Goal: Task Accomplishment & Management: Complete application form

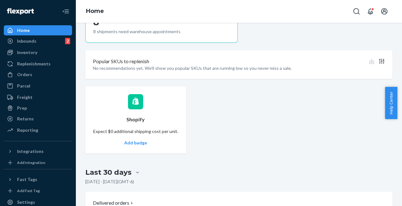
scroll to position [211, 0]
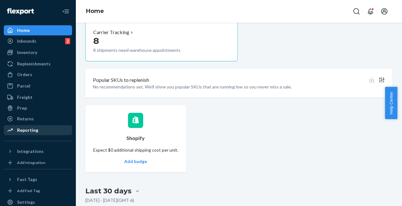
click at [28, 130] on div "Reporting" at bounding box center [27, 130] width 21 height 6
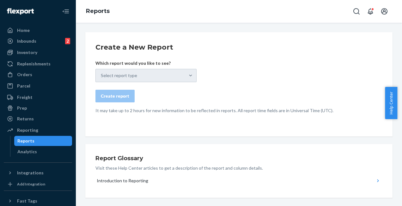
click at [171, 77] on div "Select report type" at bounding box center [146, 75] width 101 height 13
drag, startPoint x: 228, startPoint y: 117, endPoint x: 249, endPoint y: 115, distance: 20.6
click at [249, 115] on div "Create a New Report Which report would you like to see? Select report type Crea…" at bounding box center [239, 84] width 308 height 104
click at [186, 72] on div "Select report type" at bounding box center [146, 75] width 101 height 13
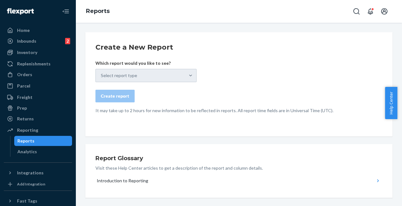
drag, startPoint x: 186, startPoint y: 72, endPoint x: 188, endPoint y: 97, distance: 24.8
click at [188, 97] on div "Create report" at bounding box center [239, 96] width 287 height 13
click at [124, 74] on div "Select report type" at bounding box center [146, 75] width 101 height 13
click at [199, 144] on div "Report Glossary Visit these Help Center articles to get a description of the re…" at bounding box center [239, 171] width 308 height 54
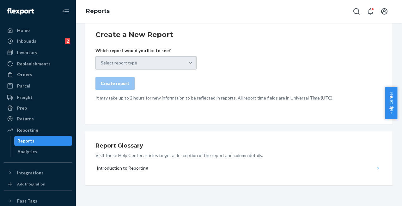
scroll to position [16, 0]
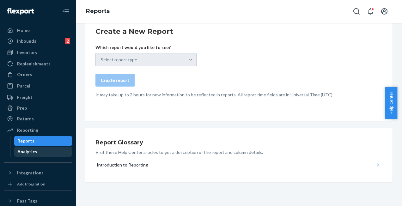
click at [24, 151] on div "Analytics" at bounding box center [27, 152] width 20 height 6
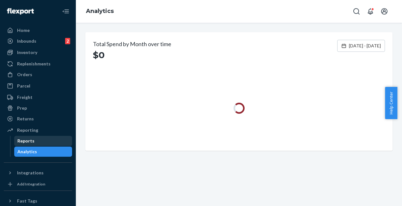
click at [26, 140] on div "Reports" at bounding box center [25, 141] width 17 height 6
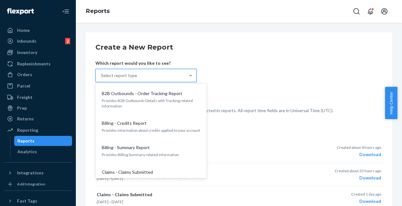
click at [134, 75] on div "Select report type" at bounding box center [119, 75] width 36 height 6
click at [102, 75] on input "option B2B Outbounds - Order Tracking Report focused, 1 of 35. 35 results avail…" at bounding box center [101, 75] width 1 height 6
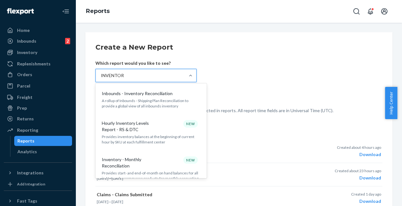
type input "INVENTORY"
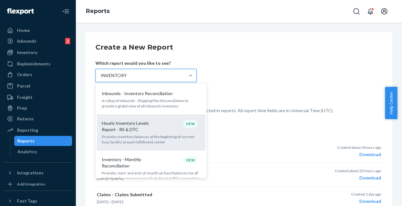
click at [130, 126] on p "Hourly Inventory Levels Report - RS & DTC" at bounding box center [132, 126] width 61 height 13
click at [127, 79] on input "INVENTORY" at bounding box center [114, 75] width 26 height 6
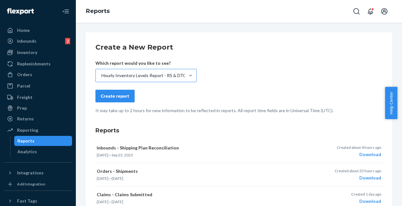
click at [122, 96] on div "Create report" at bounding box center [115, 96] width 28 height 6
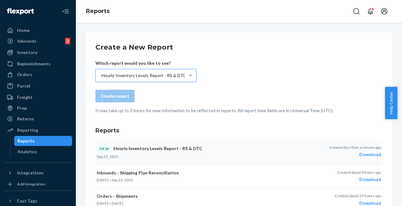
click at [366, 153] on div "Download" at bounding box center [356, 155] width 52 height 6
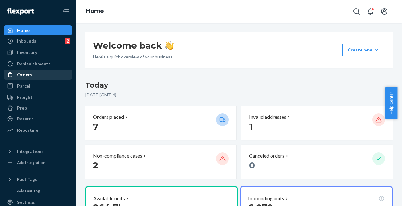
click at [29, 74] on div "Orders" at bounding box center [24, 75] width 15 height 6
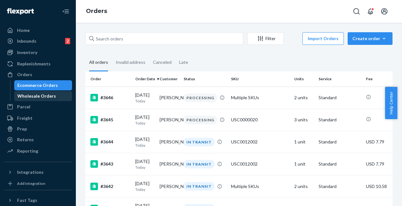
click at [32, 93] on div "Wholesale Orders" at bounding box center [36, 96] width 39 height 6
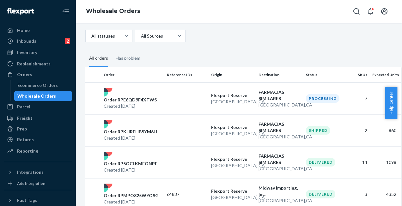
scroll to position [30, 0]
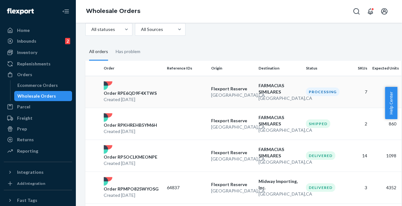
click at [140, 95] on p "Order RPE6QD9F4XTWS" at bounding box center [130, 93] width 53 height 6
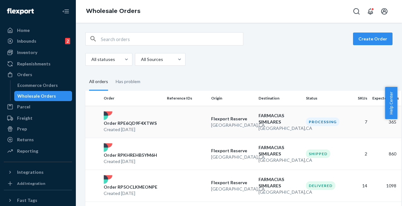
click at [140, 95] on div "Create Order All statuses All Sources All orders Has problem Order Reference ID…" at bounding box center [239, 115] width 327 height 184
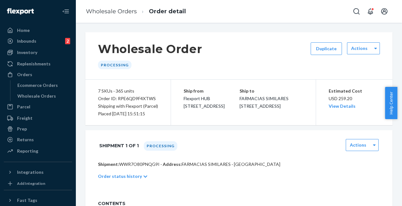
drag, startPoint x: 397, startPoint y: 40, endPoint x: 403, endPoint y: 64, distance: 24.6
click at [397, 64] on html "Home Inbounds 2 Shipping Plans Problems 2 Inventory Products Replenishments Ord…" at bounding box center [201, 103] width 402 height 206
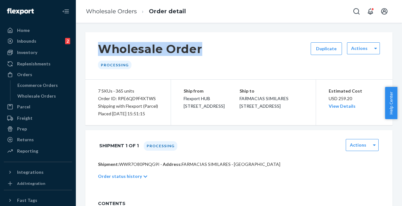
drag, startPoint x: 98, startPoint y: 49, endPoint x: 206, endPoint y: 55, distance: 108.7
click at [206, 55] on div "Wholesale Order Processing Duplicate Actions" at bounding box center [239, 55] width 308 height 47
copy h1 "Wholesale Order"
click at [25, 86] on div "Ecommerce Orders" at bounding box center [37, 85] width 41 height 6
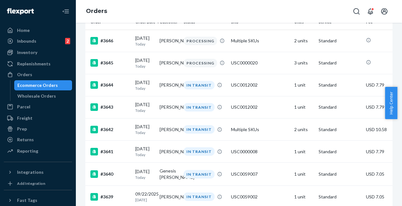
scroll to position [13, 0]
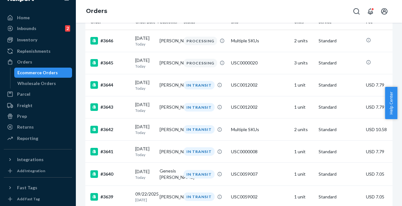
click at [41, 78] on div "Ecommerce Orders Wholesale Orders" at bounding box center [41, 78] width 62 height 21
click at [41, 84] on div "Wholesale Orders" at bounding box center [36, 83] width 39 height 6
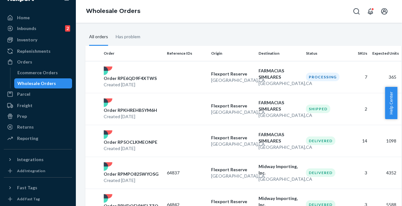
scroll to position [45, 0]
click at [121, 77] on p "Order RPE6QD9F4XTWS" at bounding box center [130, 78] width 53 height 6
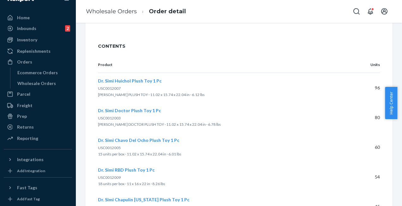
scroll to position [170, 0]
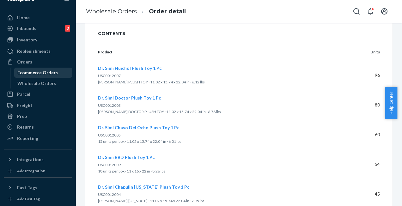
click at [33, 74] on div "Ecommerce Orders" at bounding box center [37, 73] width 41 height 6
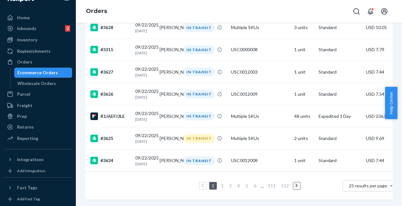
scroll to position [520, 0]
click at [239, 183] on link "4" at bounding box center [238, 185] width 5 height 5
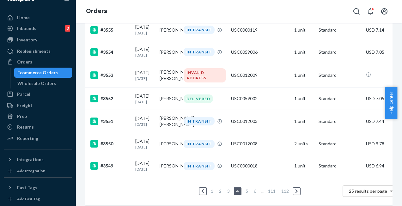
scroll to position [508, 0]
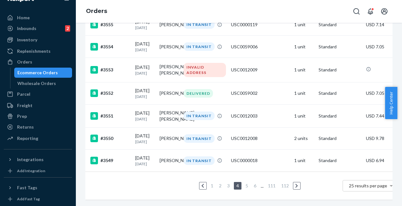
click at [247, 183] on link "5" at bounding box center [247, 185] width 5 height 5
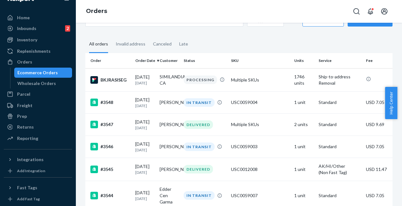
scroll to position [20, 0]
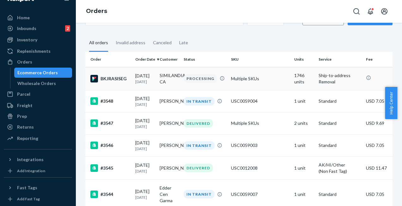
click at [174, 76] on td "SIMILANDIA CA" at bounding box center [169, 78] width 24 height 23
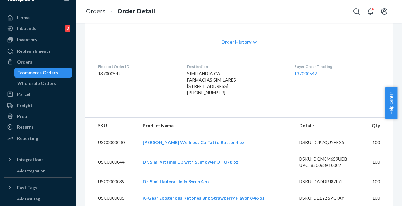
scroll to position [127, 0]
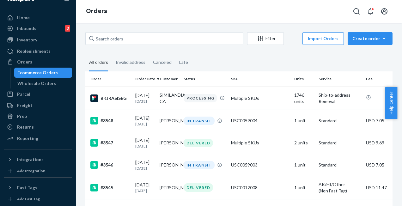
click at [37, 72] on div "Ecommerce Orders" at bounding box center [37, 73] width 41 height 6
click at [370, 37] on div "Create order" at bounding box center [370, 38] width 35 height 6
click at [362, 68] on span "Removal order" at bounding box center [374, 67] width 39 height 4
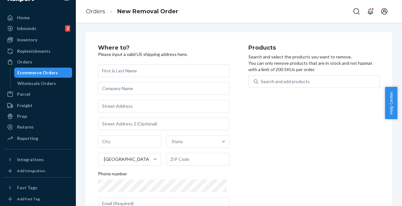
click at [132, 69] on input "text" at bounding box center [164, 71] width 132 height 13
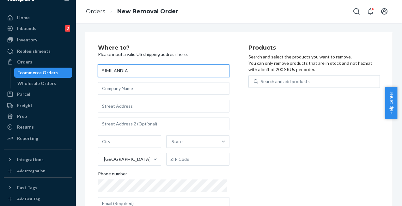
click at [134, 72] on input "SIMILANDIA" at bounding box center [164, 71] width 132 height 13
type input "S"
type input "FARMACIAS SIMILARES"
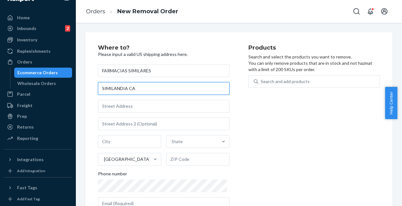
type input "SIMILANDIA CA"
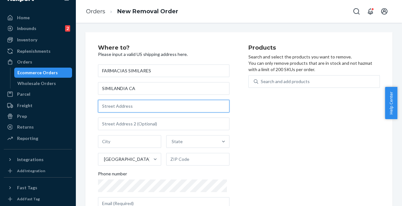
click at [132, 107] on input "text" at bounding box center [164, 106] width 132 height 13
type input "[STREET_ADDRESS]"
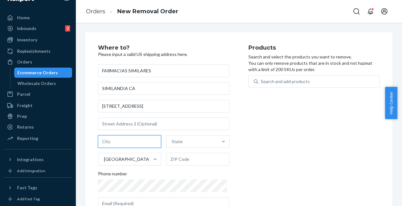
type input "[GEOGRAPHIC_DATA]"
type input "CA"
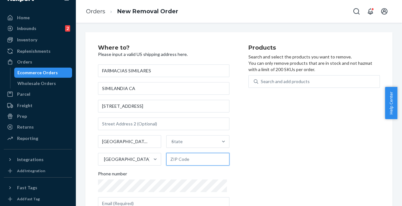
type input "90028"
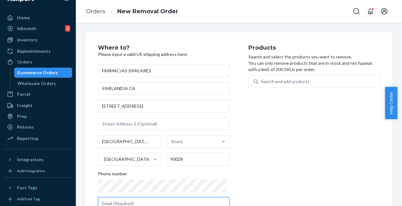
type input "[EMAIL_ADDRESS][DOMAIN_NAME]"
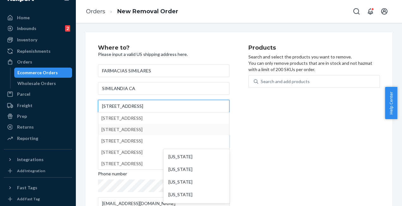
click at [149, 107] on input "[STREET_ADDRESS]" at bounding box center [164, 106] width 132 height 13
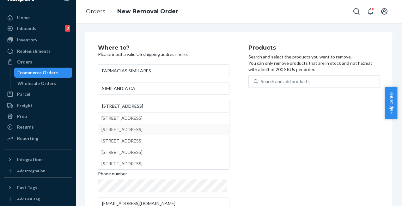
type input "CA"
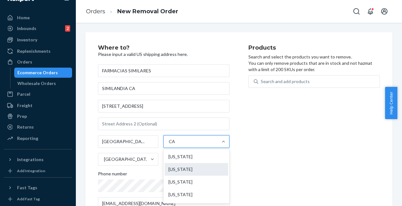
click at [175, 169] on div "[US_STATE]" at bounding box center [197, 169] width 64 height 13
click at [175, 145] on input "CA" at bounding box center [172, 142] width 7 height 6
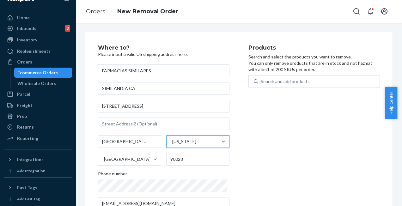
click at [225, 141] on div at bounding box center [223, 142] width 11 height 6
click at [172, 141] on input "option [US_STATE], selected. 0 results available. Select is focused ,type to re…" at bounding box center [172, 142] width 1 height 6
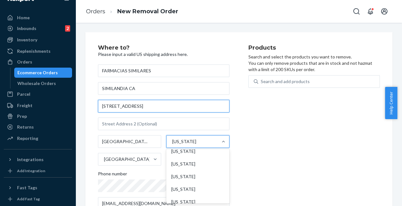
click at [180, 107] on input "[STREET_ADDRESS]" at bounding box center [164, 106] width 132 height 13
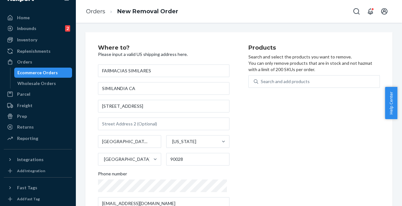
click at [295, 148] on div "Products Search and select the products you want to remove. You can only remove…" at bounding box center [315, 151] width 132 height 213
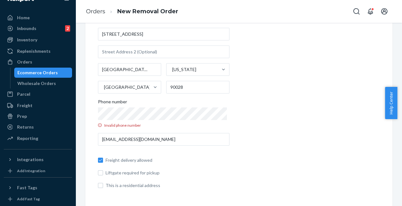
scroll to position [65, 0]
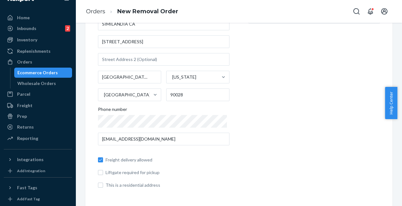
click at [103, 185] on label "This is a residential address" at bounding box center [164, 185] width 132 height 6
click at [103, 185] on input "This is a residential address" at bounding box center [100, 185] width 5 height 5
checkbox input "true"
drag, startPoint x: 399, startPoint y: 103, endPoint x: 398, endPoint y: 72, distance: 30.7
click at [397, 72] on body "Home Inbounds 2 Shipping Plans Problems 2 Inventory Products Replenishments Ord…" at bounding box center [201, 103] width 402 height 206
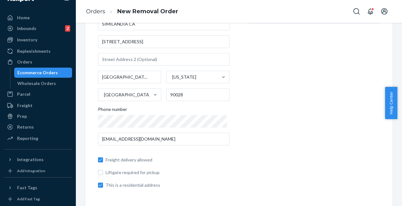
drag, startPoint x: 398, startPoint y: 72, endPoint x: 334, endPoint y: 84, distance: 65.3
click at [334, 84] on div "Products Search and select the products you want to remove. You can only remove…" at bounding box center [315, 86] width 132 height 213
drag, startPoint x: 400, startPoint y: 89, endPoint x: 394, endPoint y: 40, distance: 50.0
click at [394, 40] on body "Home Inbounds 2 Shipping Plans Problems 2 Inventory Products Replenishments Ord…" at bounding box center [201, 103] width 402 height 206
drag, startPoint x: 394, startPoint y: 40, endPoint x: 327, endPoint y: 73, distance: 75.4
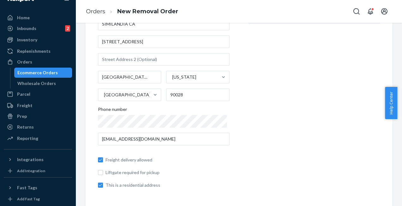
click at [327, 73] on div "Products Search and select the products you want to remove. You can only remove…" at bounding box center [315, 86] width 132 height 213
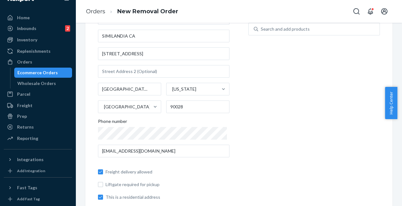
scroll to position [52, 0]
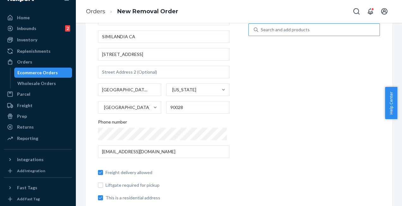
click at [296, 32] on div "Search and add products" at bounding box center [285, 30] width 49 height 6
click at [262, 32] on input "Search and add products" at bounding box center [261, 30] width 1 height 6
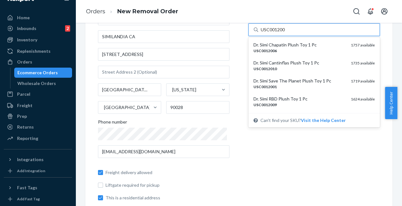
type input "USC0012008"
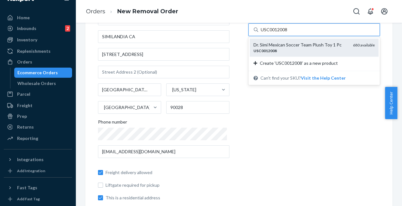
click at [276, 46] on div "Dr. Simi Mexican Soccer Team Plush Toy 1 Pc" at bounding box center [301, 45] width 95 height 6
click at [276, 33] on input "USC0012008" at bounding box center [274, 30] width 27 height 6
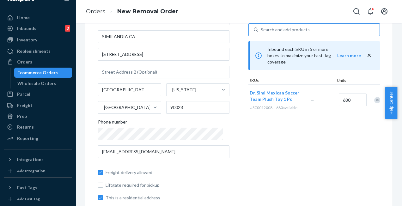
click at [272, 90] on span "Dr. Simi Mexican Soccer Team Plush Toy 1 Pc" at bounding box center [275, 96] width 50 height 12
click at [353, 94] on input "680" at bounding box center [353, 100] width 28 height 13
type input "150"
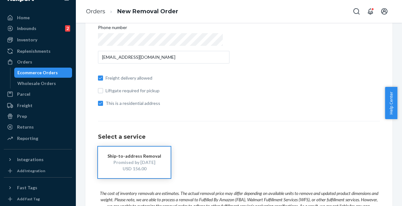
scroll to position [211, 0]
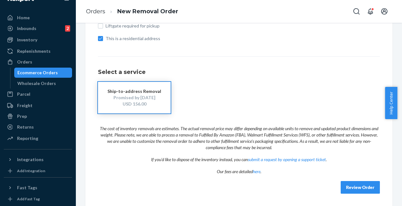
click at [353, 181] on button "Review Order" at bounding box center [360, 187] width 39 height 13
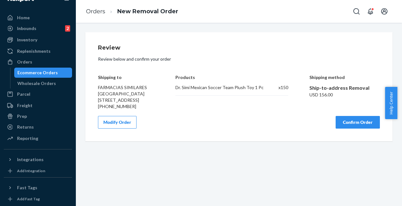
scroll to position [0, 0]
click at [356, 129] on button "Confirm Order" at bounding box center [358, 122] width 44 height 13
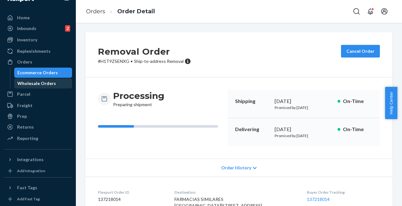
click at [40, 82] on div "Wholesale Orders" at bounding box center [36, 83] width 39 height 6
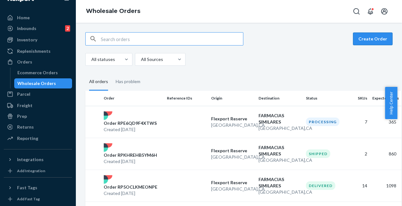
click at [367, 41] on button "Create Order" at bounding box center [373, 39] width 40 height 13
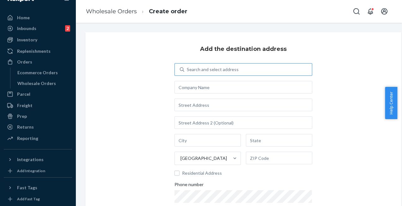
click at [205, 71] on div "Search and select address" at bounding box center [213, 69] width 52 height 6
click at [188, 71] on input "Search and select address" at bounding box center [187, 69] width 1 height 6
click at [220, 70] on div "Search and select address" at bounding box center [213, 69] width 52 height 6
click at [188, 70] on input "0 results available. Use Up and Down to choose options, press Enter to select t…" at bounding box center [187, 69] width 1 height 6
type input "FAR"
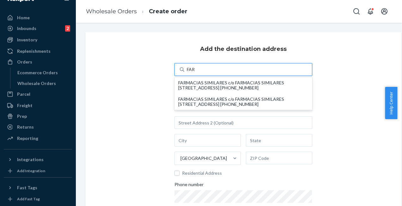
click at [243, 85] on div "FARMACIAS SIMILARES c/o FARMACIAS SIMILARES [STREET_ADDRESS] [PHONE_NUMBER]" at bounding box center [243, 85] width 130 height 10
click at [196, 73] on input "FAR" at bounding box center [191, 69] width 9 height 6
type input "FARMACIAS SIMILARES"
type input "[STREET_ADDRESS]"
type input "[GEOGRAPHIC_DATA]"
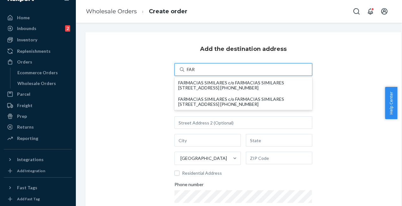
type input "CA"
type input "90028"
type input "[EMAIL_ADDRESS][DOMAIN_NAME]"
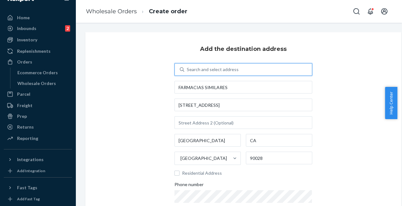
click at [122, 142] on div "Add the destination address 0 results available. Select is focused ,type to ref…" at bounding box center [243, 146] width 316 height 228
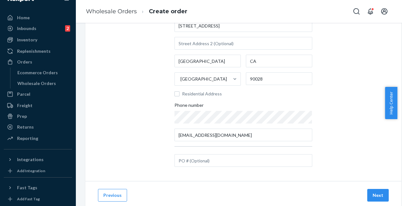
scroll to position [84, 0]
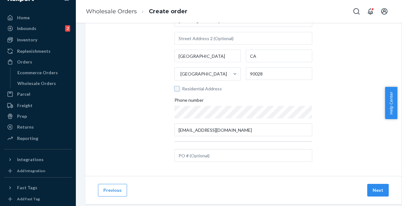
click at [178, 89] on input "Residential Address" at bounding box center [177, 88] width 5 height 5
checkbox input "true"
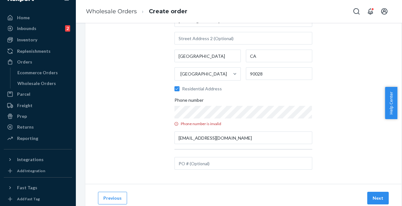
scroll to position [84, 4]
drag, startPoint x: 401, startPoint y: 94, endPoint x: 398, endPoint y: 38, distance: 56.1
click at [397, 38] on body "Home Inbounds 2 Shipping Plans Problems 2 Inventory Products Replenishments Ord…" at bounding box center [201, 103] width 402 height 206
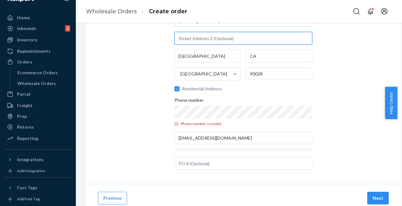
click at [234, 36] on input "text" at bounding box center [244, 38] width 138 height 13
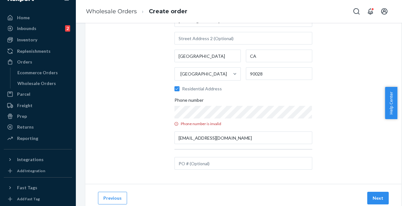
drag, startPoint x: 401, startPoint y: 88, endPoint x: 397, endPoint y: 65, distance: 23.7
click at [397, 65] on body "Home Inbounds 2 Shipping Plans Problems 2 Inventory Products Replenishments Ord…" at bounding box center [201, 103] width 402 height 206
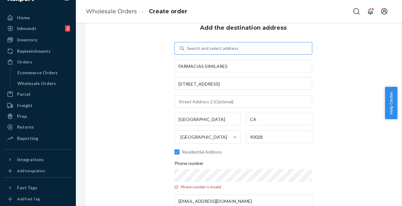
scroll to position [9, 4]
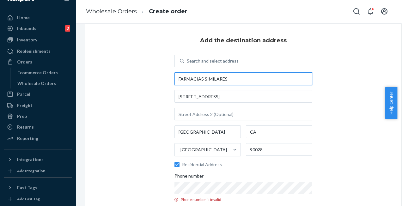
click at [240, 77] on input "FARMACIAS SIMILARES" at bounding box center [244, 78] width 138 height 13
type input "F"
type input "FARMACIAS DE SIMILARES"
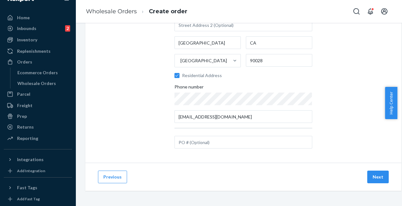
scroll to position [102, 4]
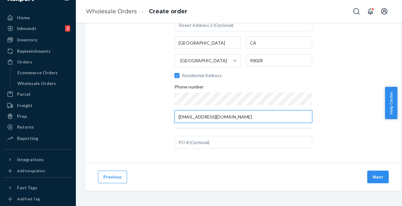
click at [200, 113] on input "[EMAIL_ADDRESS][DOMAIN_NAME]" at bounding box center [244, 116] width 138 height 13
type input "[EMAIL_ADDRESS][DOMAIN_NAME]"
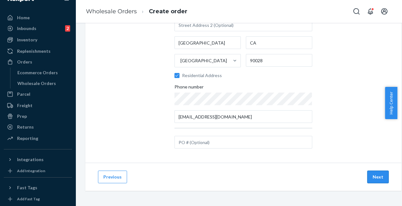
click at [377, 171] on button "Next" at bounding box center [379, 177] width 22 height 13
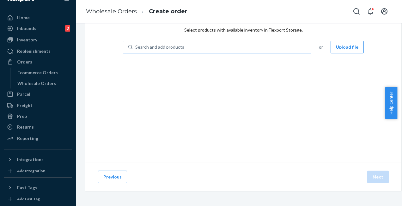
click at [213, 43] on div "Search and add products" at bounding box center [222, 46] width 178 height 11
click at [136, 44] on input "Search and add products" at bounding box center [135, 47] width 1 height 6
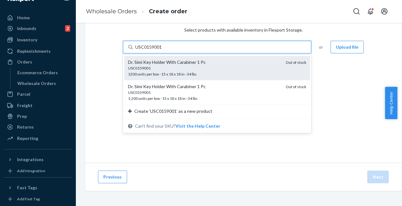
click at [146, 65] on div "USC0159001" at bounding box center [204, 67] width 153 height 5
click at [146, 50] on input "USC0159001" at bounding box center [148, 47] width 27 height 6
click at [147, 65] on div "USC0159001" at bounding box center [204, 67] width 153 height 5
click at [147, 50] on input "USC0159001" at bounding box center [148, 47] width 27 height 6
click at [147, 65] on div "USC0159001" at bounding box center [204, 67] width 153 height 5
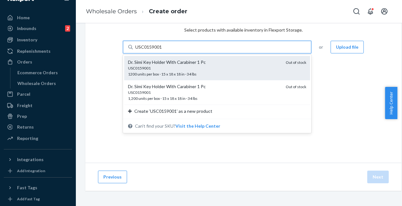
click at [147, 50] on input "USC0159001" at bounding box center [148, 47] width 27 height 6
click at [146, 65] on div "USC0159001" at bounding box center [204, 67] width 153 height 5
click at [146, 50] on input "USC0159001" at bounding box center [148, 47] width 27 height 6
click at [146, 65] on div "USC0159001" at bounding box center [204, 67] width 153 height 5
click at [146, 50] on input "USC0159001" at bounding box center [148, 47] width 27 height 6
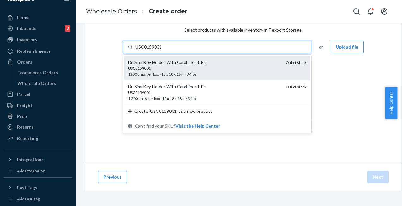
click at [146, 65] on div "USC0159001" at bounding box center [204, 67] width 153 height 5
click at [146, 50] on input "USC0159001" at bounding box center [148, 47] width 27 height 6
click at [146, 65] on div "USC0159001" at bounding box center [204, 67] width 153 height 5
click at [146, 50] on input "USC0159001" at bounding box center [148, 47] width 27 height 6
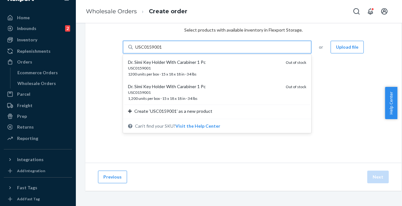
type input "USC0159001"
click at [85, 78] on div "Select products Select products with available inventory in Flexport Storage. o…" at bounding box center [243, 82] width 316 height 162
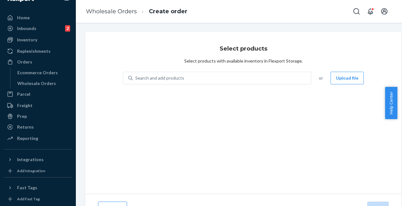
scroll to position [0, 4]
click at [185, 144] on div "Select products Select products with available inventory in Flexport Storage. S…" at bounding box center [243, 113] width 316 height 162
click at [115, 11] on link "Wholesale Orders" at bounding box center [111, 11] width 51 height 7
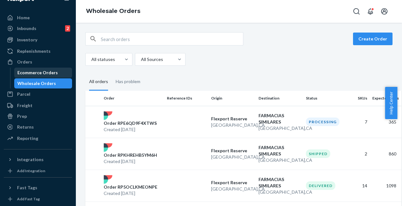
click at [42, 70] on div "Ecommerce Orders" at bounding box center [37, 73] width 41 height 6
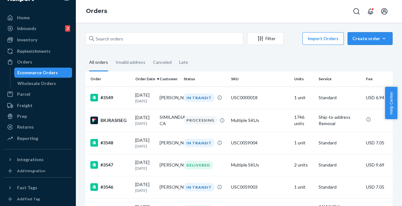
click at [367, 38] on div "Create order" at bounding box center [370, 38] width 35 height 6
click at [363, 68] on span "Removal order" at bounding box center [374, 67] width 39 height 4
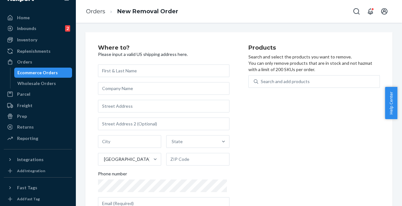
drag, startPoint x: 169, startPoint y: 71, endPoint x: 172, endPoint y: 70, distance: 3.5
click at [172, 70] on input "text" at bounding box center [164, 71] width 132 height 13
type input "FARMACIAS DE SIMILARES"
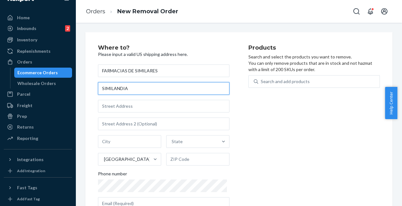
type input "SIMILANDIA"
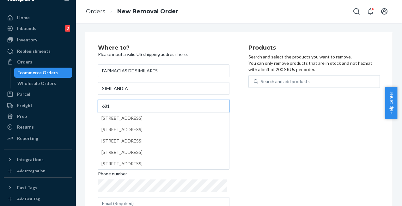
type input "[STREET_ADDRESS]"
type input "[GEOGRAPHIC_DATA]"
type input "CA"
type input "90028"
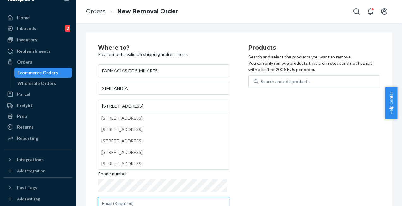
type input "[EMAIL_ADDRESS][DOMAIN_NAME]"
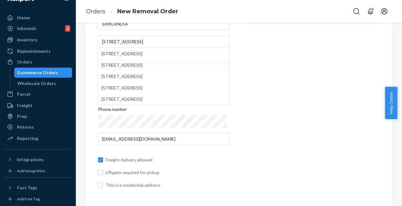
scroll to position [65, 0]
click at [101, 185] on input "This is a residential address" at bounding box center [100, 185] width 5 height 5
checkbox input "true"
click at [261, 135] on div "Products Search and select the products you want to remove. You can only remove…" at bounding box center [315, 86] width 132 height 213
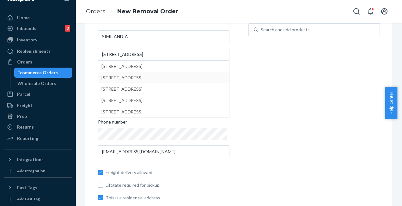
scroll to position [0, 0]
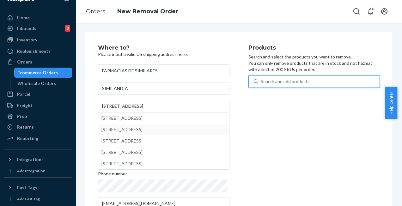
click at [297, 82] on div "Search and add products" at bounding box center [285, 81] width 49 height 6
click at [262, 82] on input "0 results available. Use Up and Down to choose options, press Enter to select t…" at bounding box center [261, 81] width 1 height 6
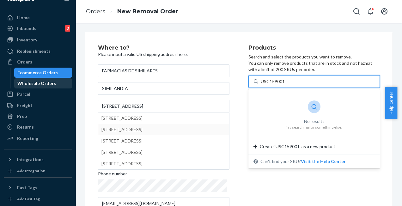
type input "USC159001"
click at [30, 81] on div "Wholesale Orders" at bounding box center [36, 83] width 39 height 6
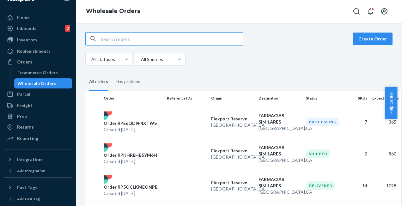
click at [128, 38] on input "text" at bounding box center [172, 39] width 142 height 13
click at [375, 40] on button "Create Order" at bounding box center [373, 39] width 40 height 13
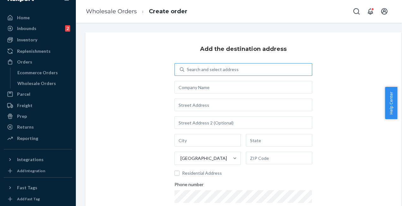
click at [208, 68] on div "Search and select address" at bounding box center [213, 69] width 52 height 6
click at [188, 68] on input "Search and select address" at bounding box center [187, 69] width 1 height 6
type input "FARMACIAS DE"
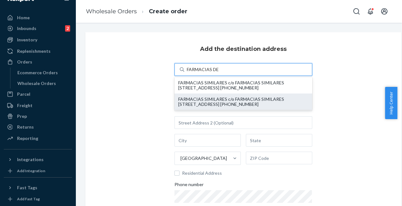
click at [236, 101] on div "FARMACIAS SIMILARES c/o FARMACIAS SIMILARES [STREET_ADDRESS] [PHONE_NUMBER]" at bounding box center [243, 102] width 130 height 10
click at [219, 73] on input "FARMACIAS DE" at bounding box center [203, 69] width 32 height 6
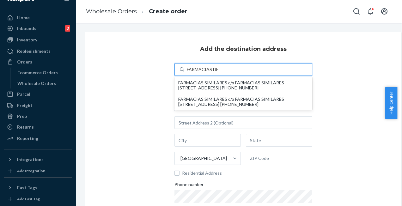
type input "FARMACIAS SIMILARES"
type input "[STREET_ADDRESS]"
type input "[GEOGRAPHIC_DATA]"
type input "CA"
type input "90028"
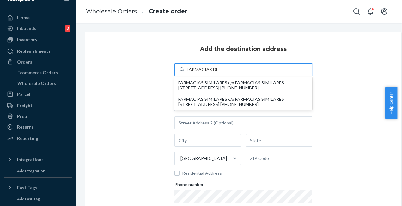
type input "[EMAIL_ADDRESS][DOMAIN_NAME]"
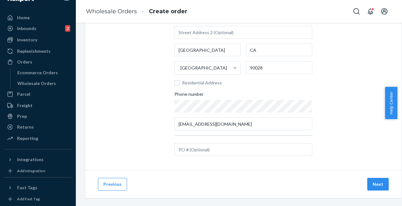
scroll to position [102, 0]
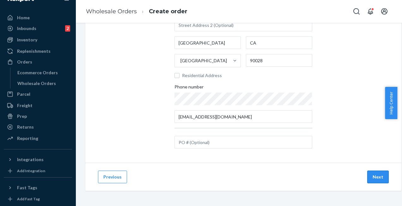
click at [378, 176] on button "Next" at bounding box center [379, 177] width 22 height 13
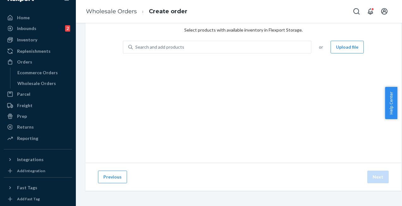
scroll to position [36, 0]
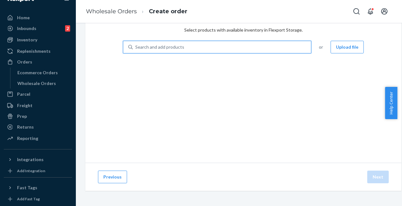
click at [225, 41] on div "Search and add products" at bounding box center [222, 46] width 178 height 11
click at [136, 44] on input "0 results available. Use Up and Down to choose options, press Enter to select t…" at bounding box center [135, 47] width 1 height 6
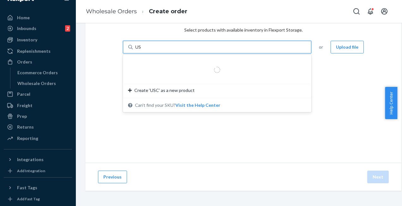
type input "U"
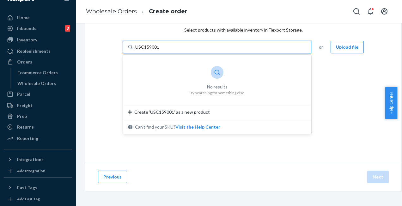
click at [146, 44] on input "USC159001" at bounding box center [147, 47] width 25 height 6
type input "USC0159001"
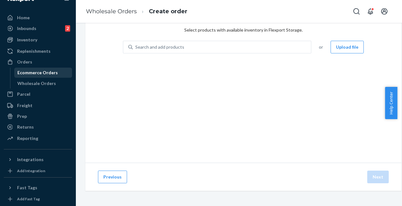
click at [45, 74] on div "Ecommerce Orders" at bounding box center [37, 73] width 41 height 6
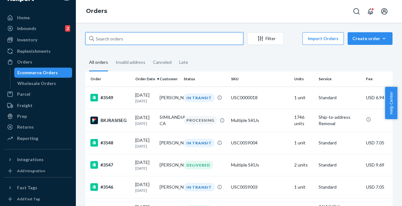
click at [125, 35] on input "text" at bounding box center [164, 38] width 158 height 13
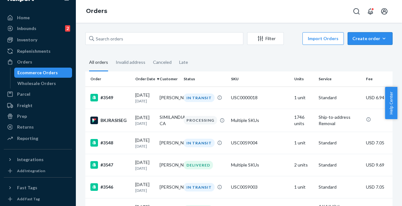
click at [371, 37] on div "Create order" at bounding box center [370, 38] width 35 height 6
click at [366, 53] on span "Ecommerce order" at bounding box center [374, 54] width 39 height 4
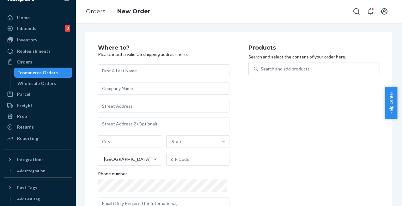
click at [148, 67] on input "text" at bounding box center [164, 71] width 132 height 13
type input "FARMACIAS DE SIMILARES"
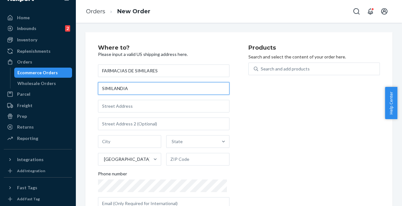
type input "SIMILANDIA"
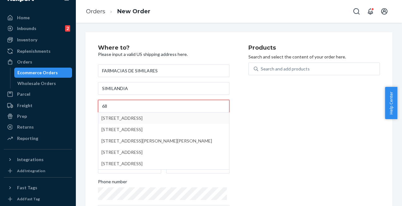
type input "6"
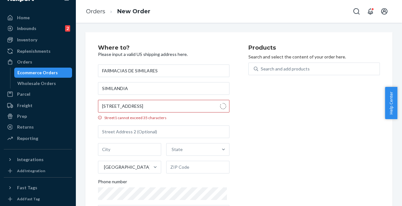
type input "[STREET_ADDRESS]"
type input "[GEOGRAPHIC_DATA]"
type input "90028"
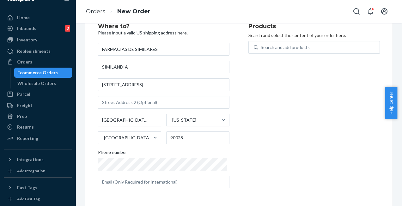
scroll to position [22, 0]
click at [274, 48] on div "Search and add products" at bounding box center [285, 47] width 49 height 6
click at [262, 48] on input "Search and add products" at bounding box center [261, 47] width 1 height 6
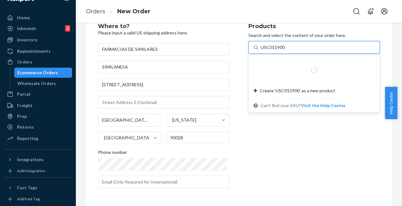
type input "USC0159001"
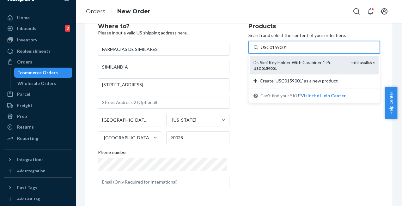
click at [279, 63] on div "Dr. Simi Key Holder With Carabiner 1 Pc" at bounding box center [300, 62] width 92 height 6
click at [279, 51] on input "USC0159001" at bounding box center [274, 47] width 27 height 6
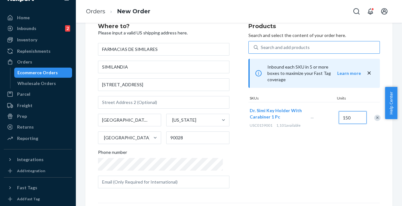
type input "150"
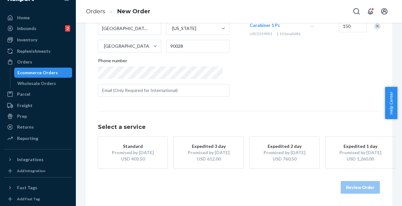
drag, startPoint x: 401, startPoint y: 112, endPoint x: 401, endPoint y: 46, distance: 66.1
click at [397, 46] on body "Home Inbounds 2 Shipping Plans Problems 2 Inventory Products Replenishments Ord…" at bounding box center [201, 103] width 402 height 206
drag, startPoint x: 401, startPoint y: 46, endPoint x: 301, endPoint y: 89, distance: 108.6
click at [301, 89] on div "Products Search and select the content of your order here. Search and add produ…" at bounding box center [315, 17] width 132 height 170
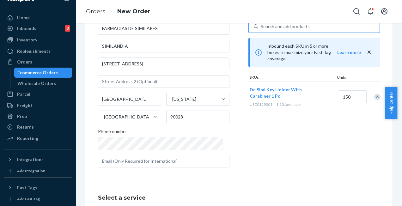
scroll to position [37, 0]
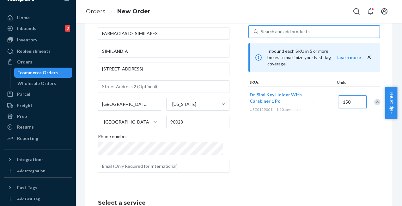
click at [349, 97] on input "150" at bounding box center [353, 102] width 28 height 13
click at [332, 140] on div "Products Search and select the content of your order here. Search and add produ…" at bounding box center [315, 93] width 132 height 170
click at [350, 96] on input "1101" at bounding box center [353, 102] width 28 height 13
type input "300"
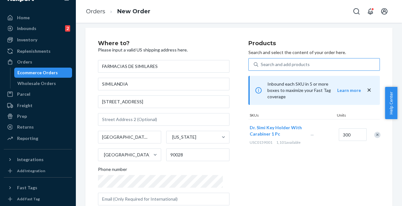
scroll to position [0, 0]
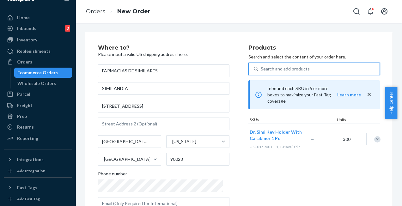
click at [301, 67] on div "Search and add products" at bounding box center [285, 69] width 49 height 6
click at [262, 67] on input "0 results available. Use Up and Down to choose options, press Enter to select t…" at bounding box center [261, 69] width 1 height 6
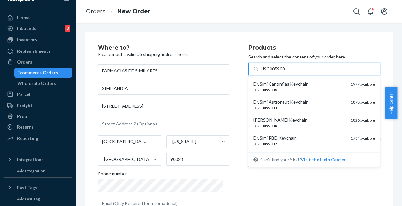
type input "USC0059006"
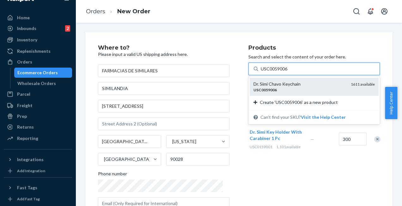
click at [262, 87] on div "USC0059006" at bounding box center [300, 89] width 92 height 5
click at [262, 72] on input "USC0059006" at bounding box center [274, 69] width 27 height 6
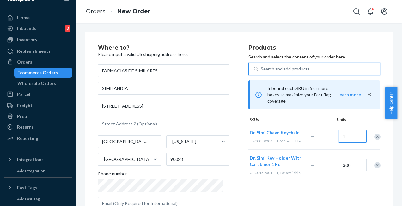
click at [343, 131] on input "1" at bounding box center [353, 136] width 28 height 13
type input "170"
click at [320, 181] on div "Products Search and select the content of your order here. Search and add produ…" at bounding box center [315, 130] width 132 height 170
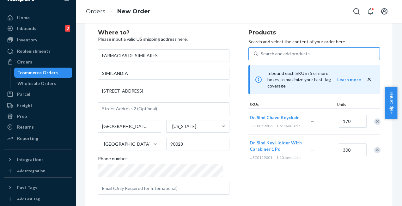
scroll to position [15, 0]
click at [284, 181] on div "Products Search and select the content of your order here. Search and add produ…" at bounding box center [315, 115] width 132 height 170
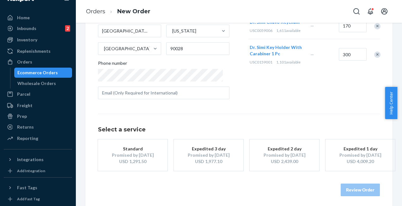
scroll to position [113, 0]
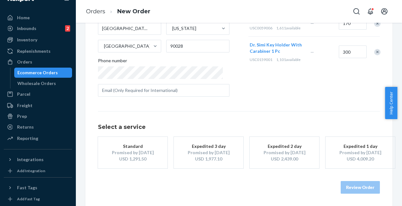
click at [132, 153] on div "Promised by [DATE]" at bounding box center [133, 153] width 51 height 6
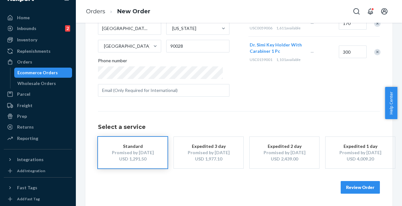
click at [132, 153] on div "Promised by [DATE]" at bounding box center [133, 153] width 51 height 6
click at [139, 80] on div "FARMACIAS DE SIMILARES SIMILANDIA [STREET_ADDRESS][US_STATE] Phone number" at bounding box center [164, 24] width 132 height 146
click at [353, 187] on button "Review Order" at bounding box center [360, 187] width 39 height 13
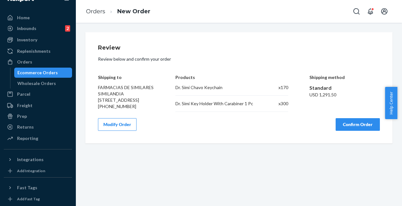
scroll to position [0, 0]
click at [356, 128] on button "Confirm Order" at bounding box center [358, 124] width 44 height 13
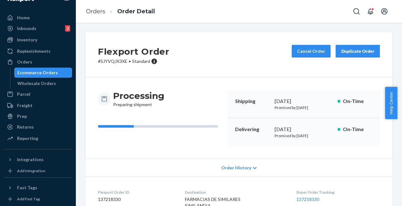
click at [29, 73] on div "Ecommerce Orders" at bounding box center [37, 73] width 41 height 6
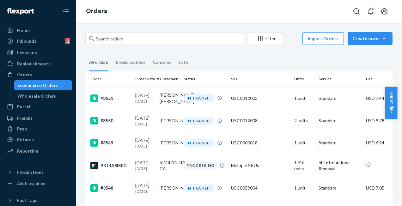
click at [41, 84] on div "Ecommerce Orders" at bounding box center [37, 85] width 41 height 6
click at [35, 95] on div "Wholesale Orders" at bounding box center [36, 96] width 39 height 6
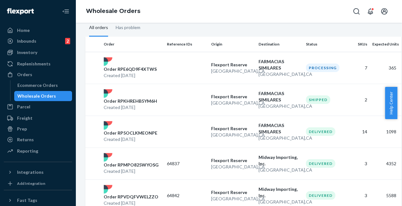
scroll to position [66, 0]
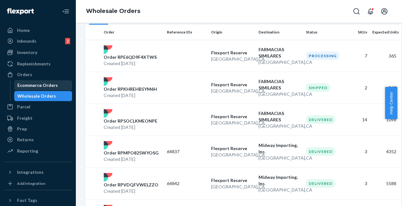
click at [44, 87] on div "Ecommerce Orders" at bounding box center [37, 85] width 41 height 6
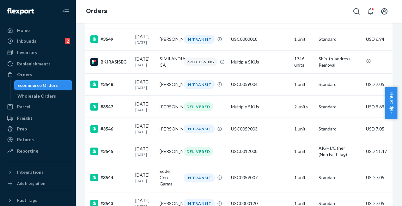
scroll to position [121, 0]
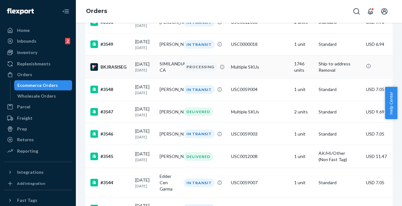
click at [136, 73] on p "[DATE]" at bounding box center [144, 69] width 19 height 5
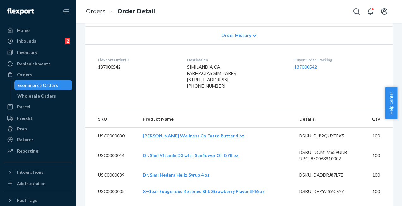
scroll to position [136, 0]
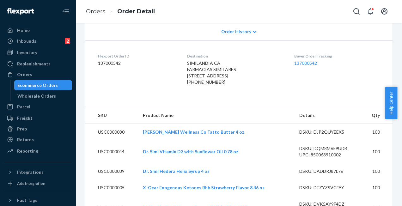
click at [222, 47] on dl "Flexport Order ID 137000542 Destination SIMILANDIA CA FARMACIAS SIMILARES [STRE…" at bounding box center [239, 71] width 308 height 60
